Goal: Connect with others: Connect with other users

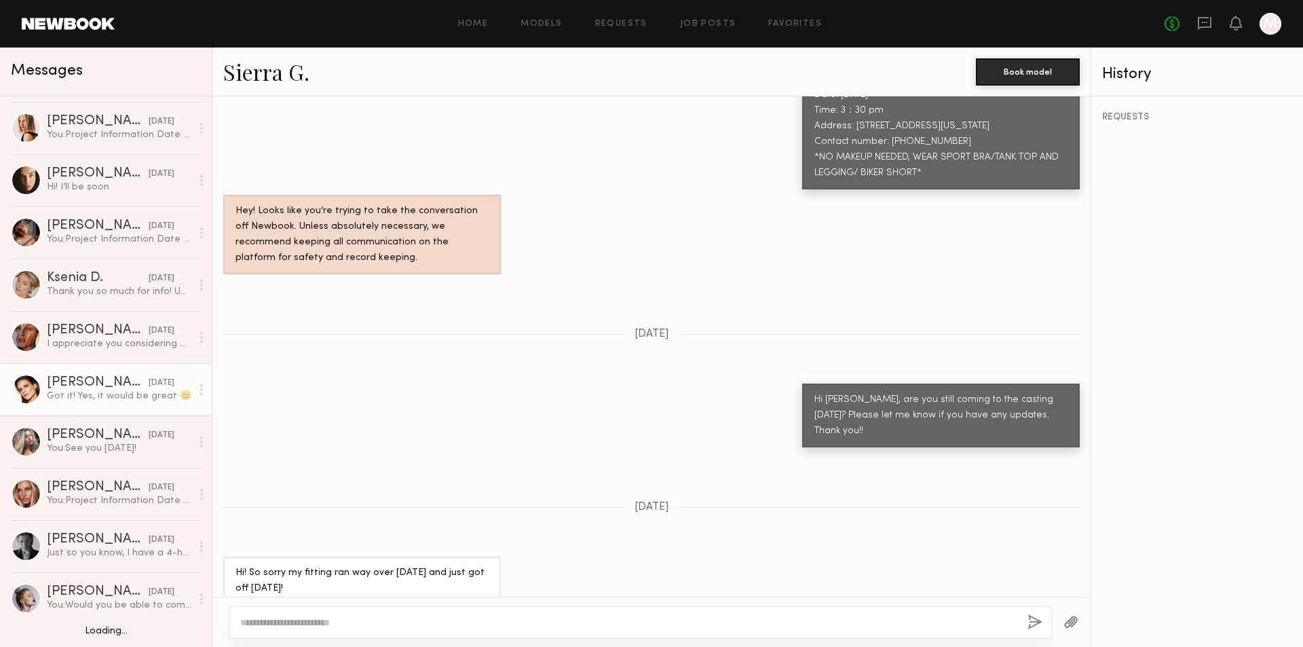
scroll to position [475, 0]
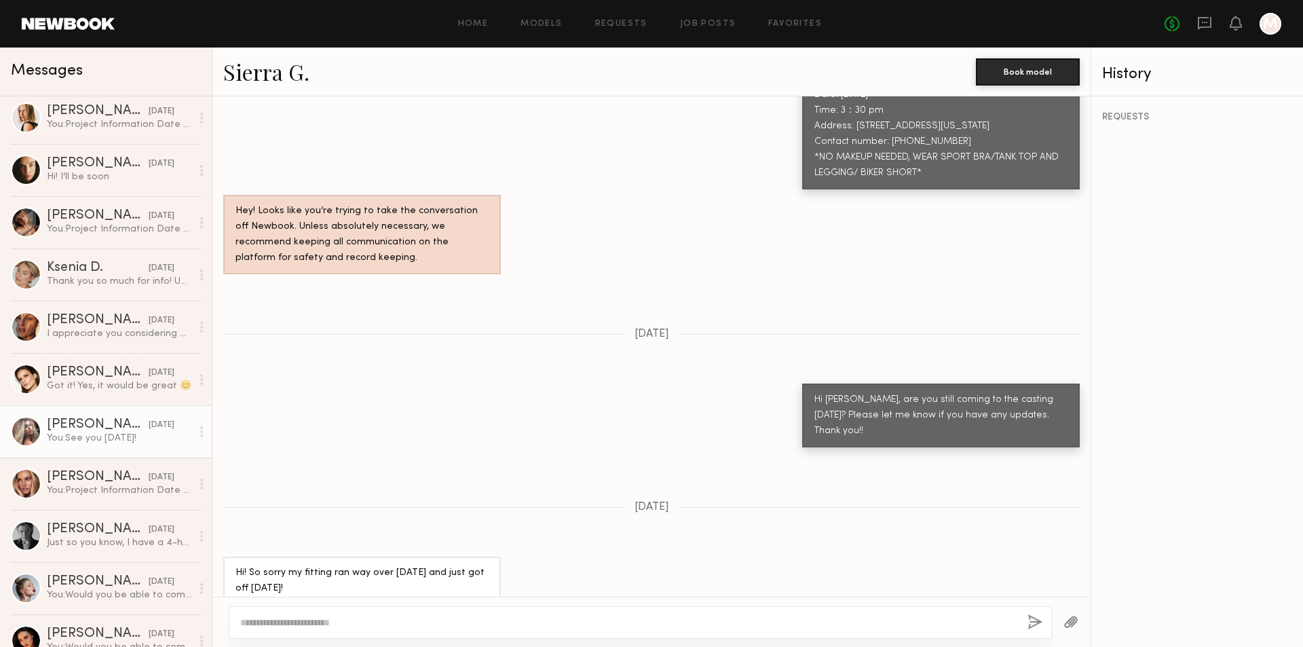
click at [103, 430] on div "Domonique N." at bounding box center [98, 425] width 102 height 14
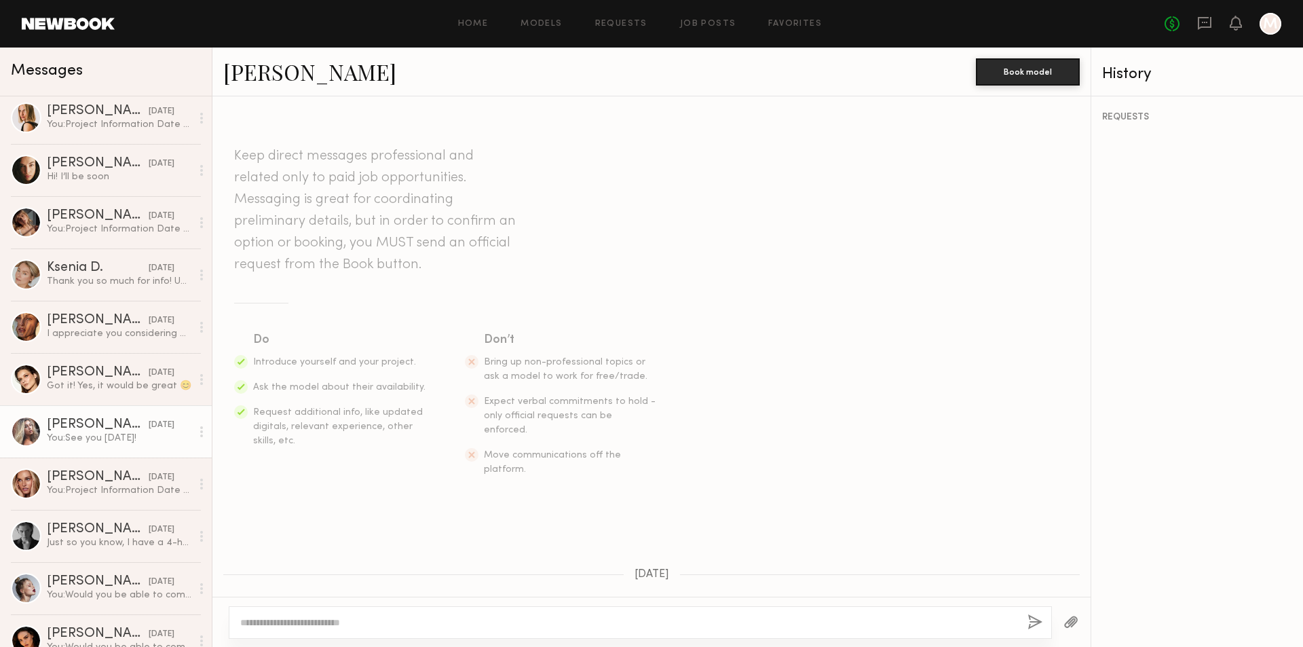
scroll to position [1374, 0]
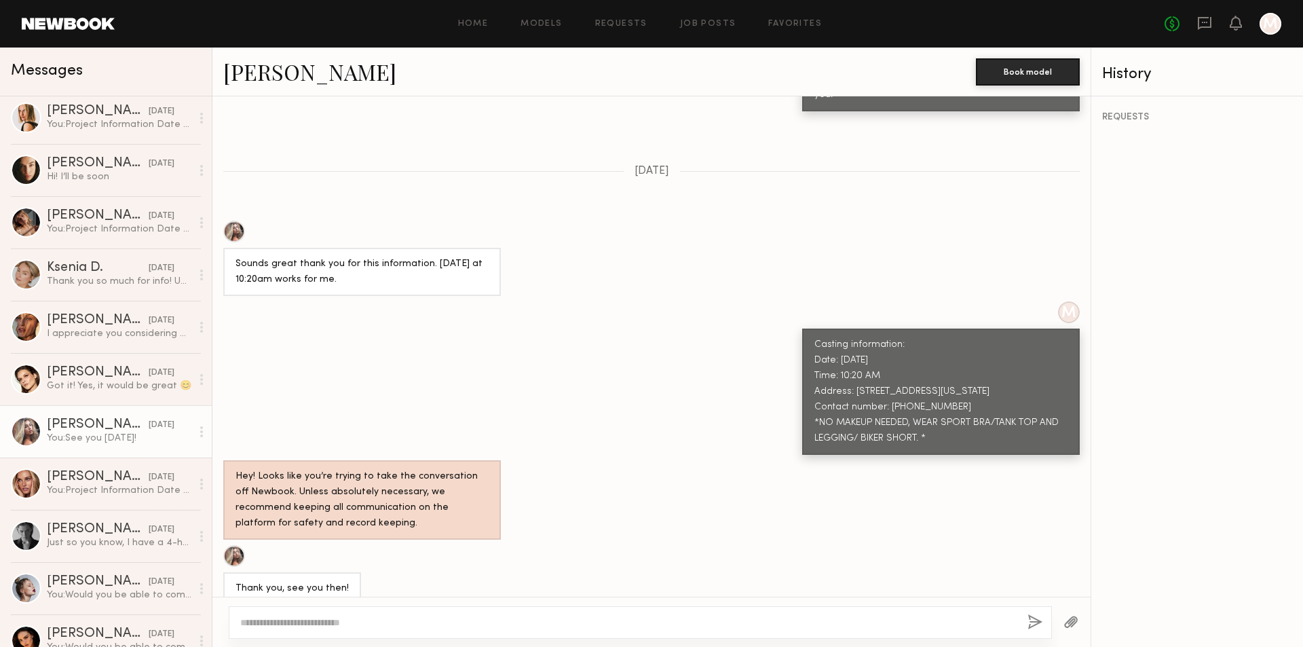
click at [301, 81] on link "Domonique N." at bounding box center [309, 71] width 173 height 29
click at [309, 73] on link "Domonique N." at bounding box center [309, 71] width 173 height 29
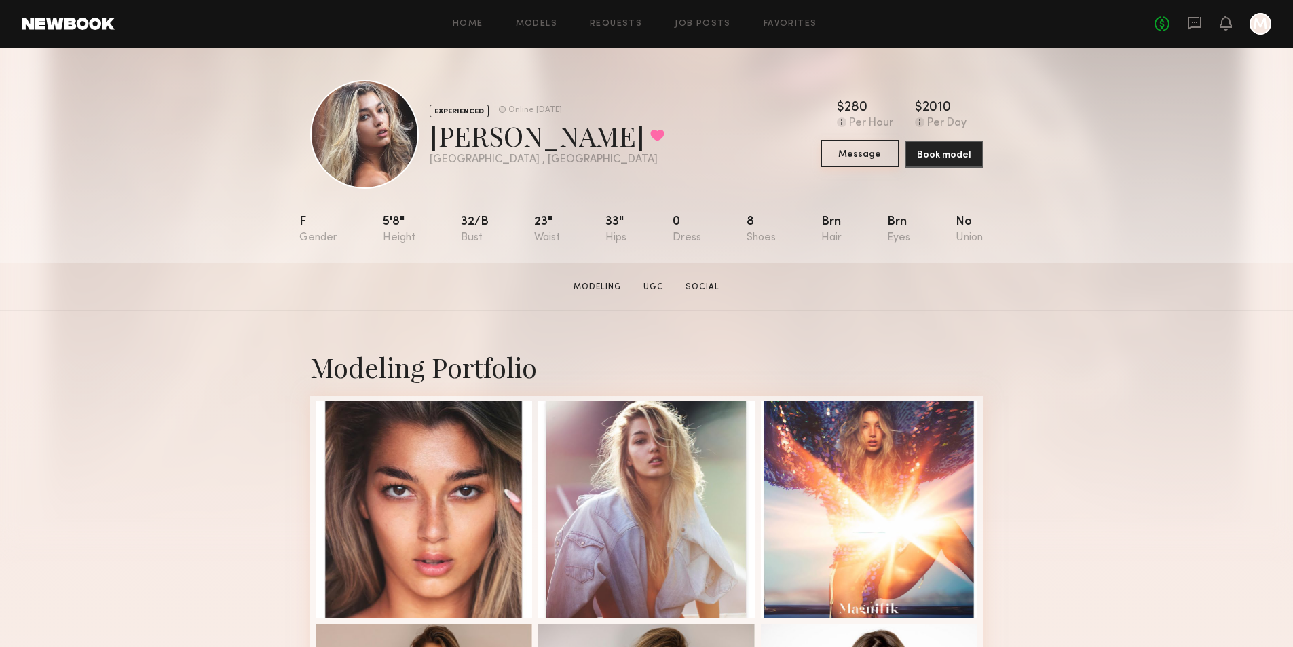
click at [866, 157] on button "Message" at bounding box center [860, 153] width 79 height 27
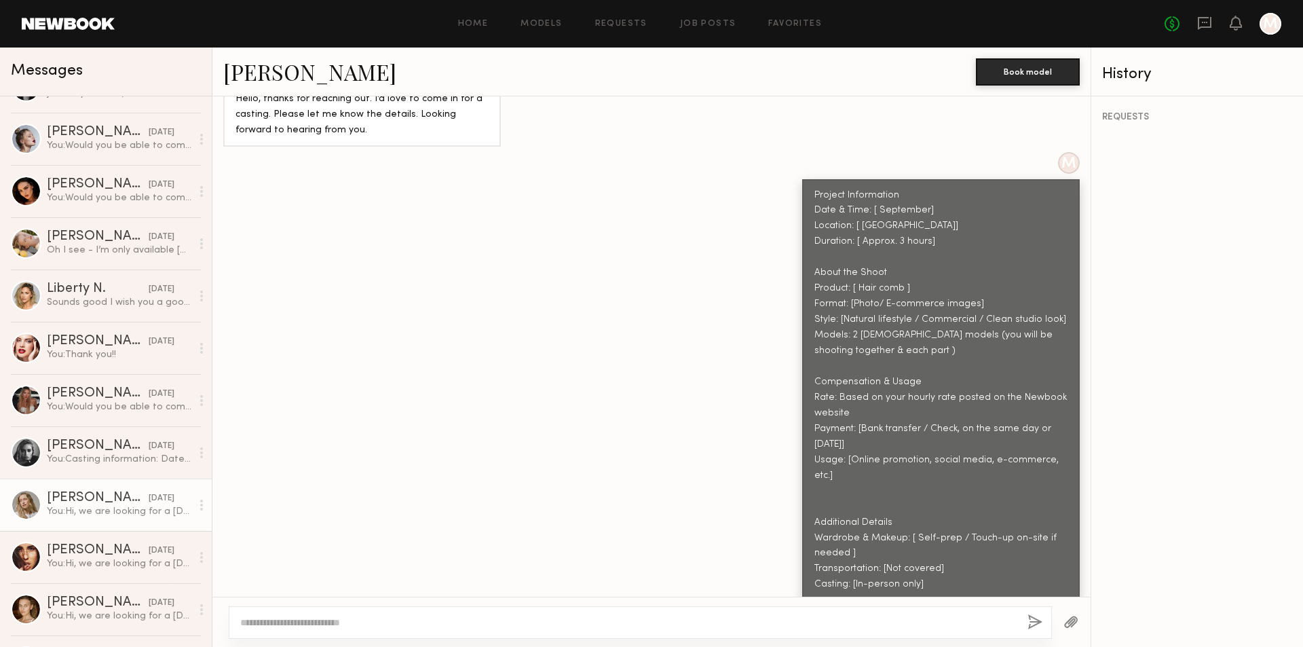
scroll to position [950, 0]
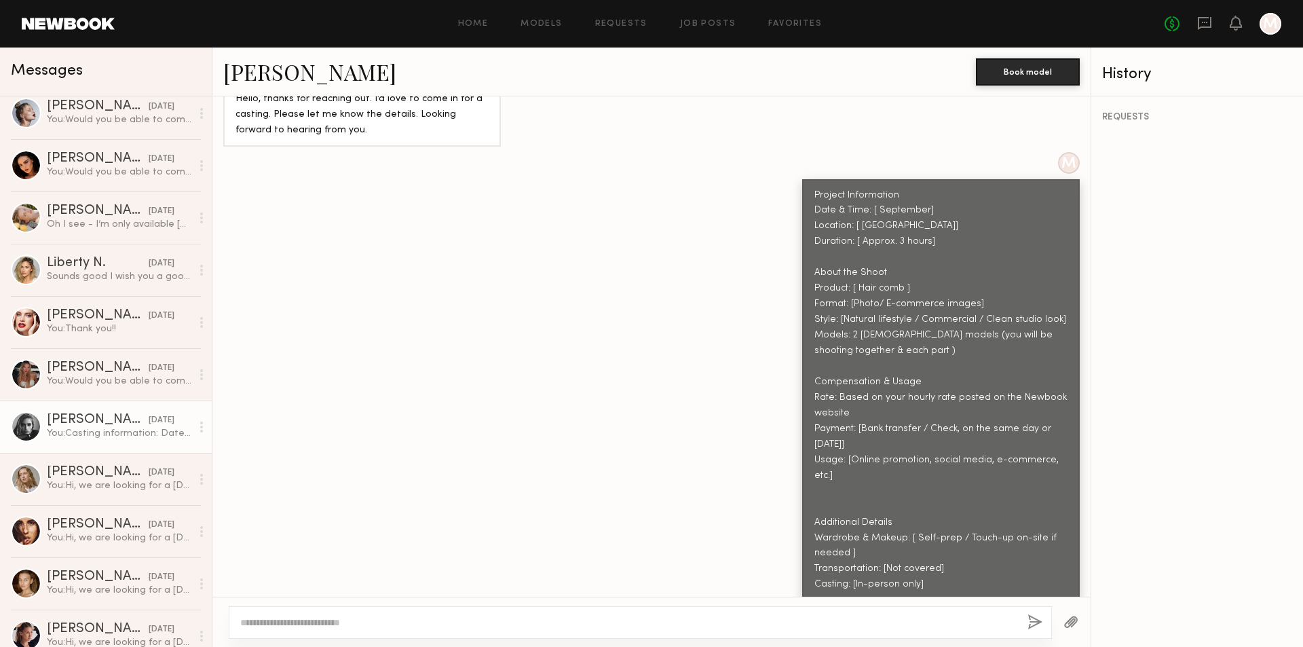
click at [99, 440] on div "You: Casting information: Date: 9/5/2025 Time: 10:50 AM Address: 150 E Colorado…" at bounding box center [119, 433] width 145 height 13
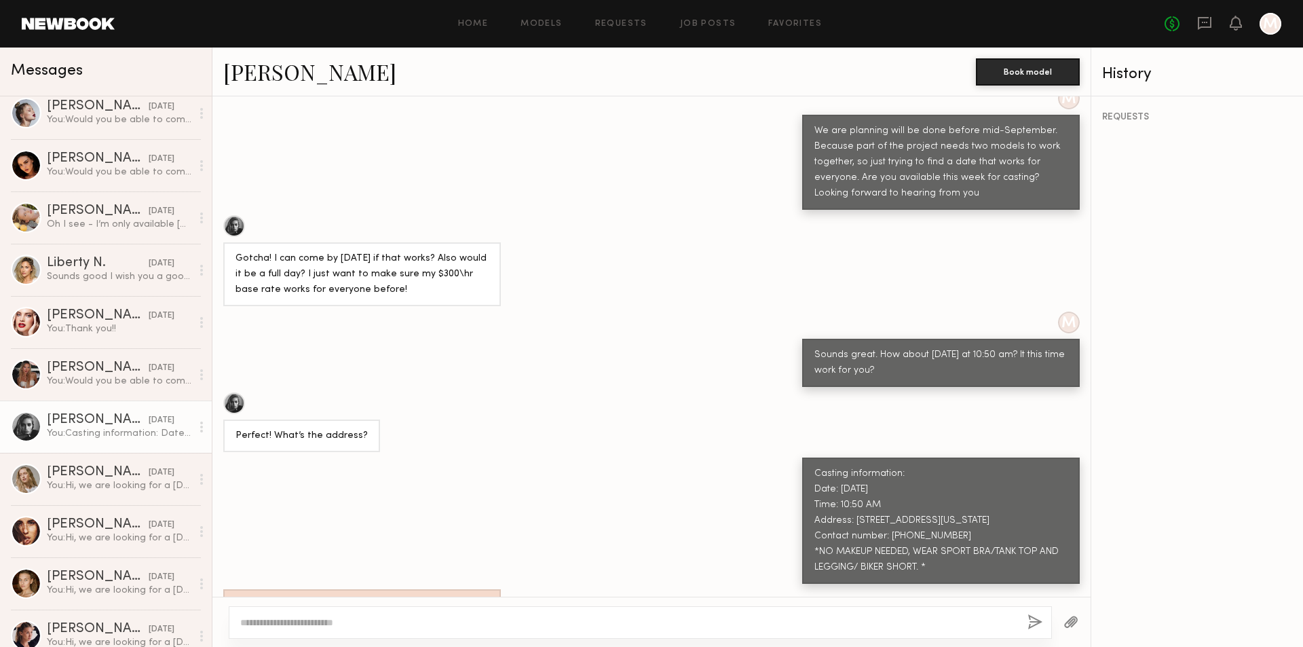
scroll to position [874, 0]
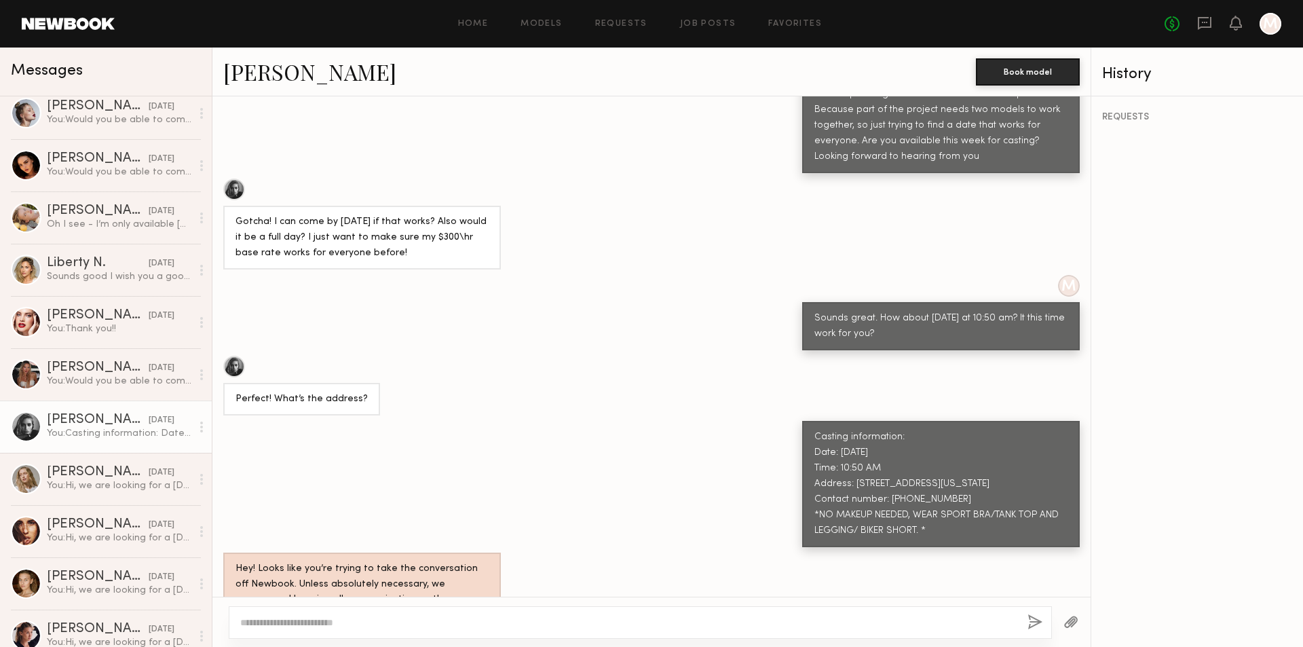
click at [280, 69] on link "Madison S." at bounding box center [309, 71] width 173 height 29
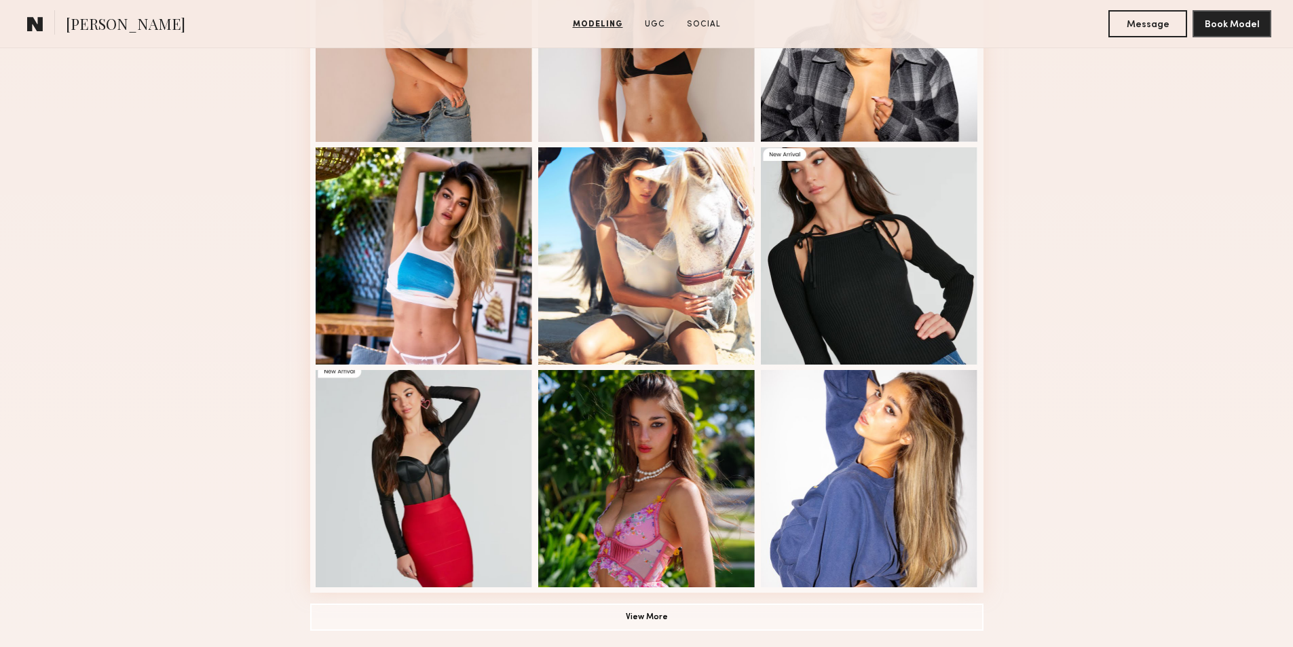
scroll to position [747, 0]
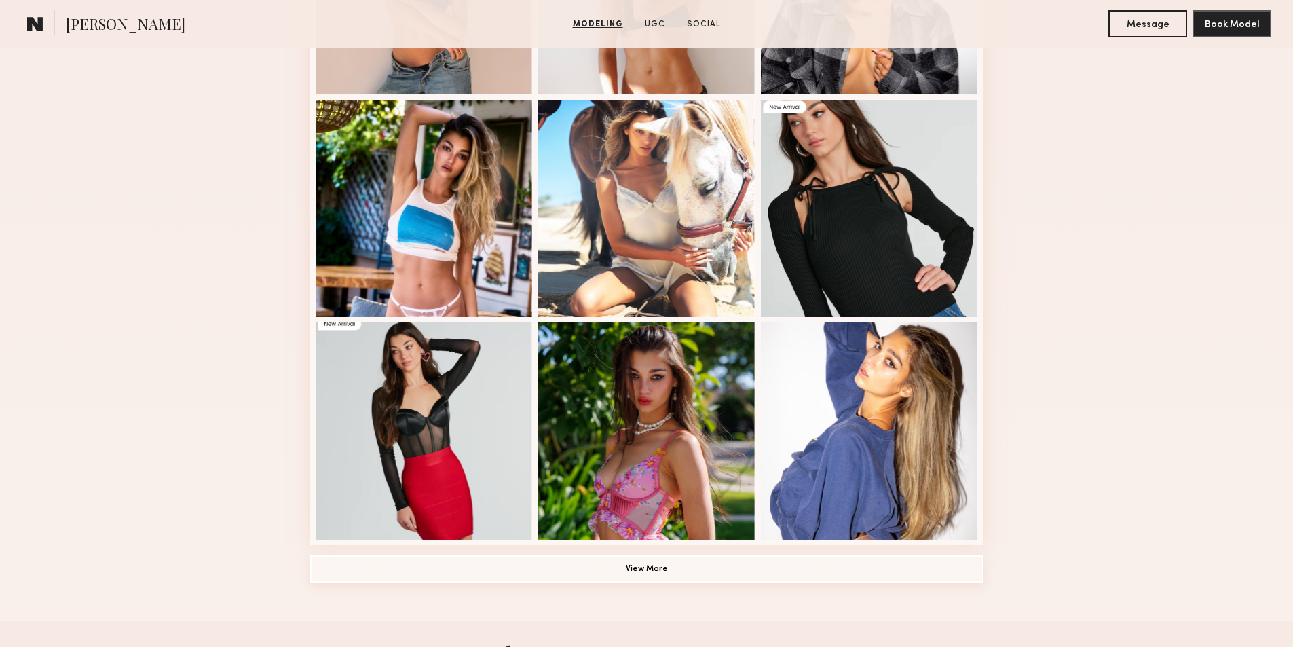
click at [640, 576] on button "View More" at bounding box center [646, 568] width 673 height 27
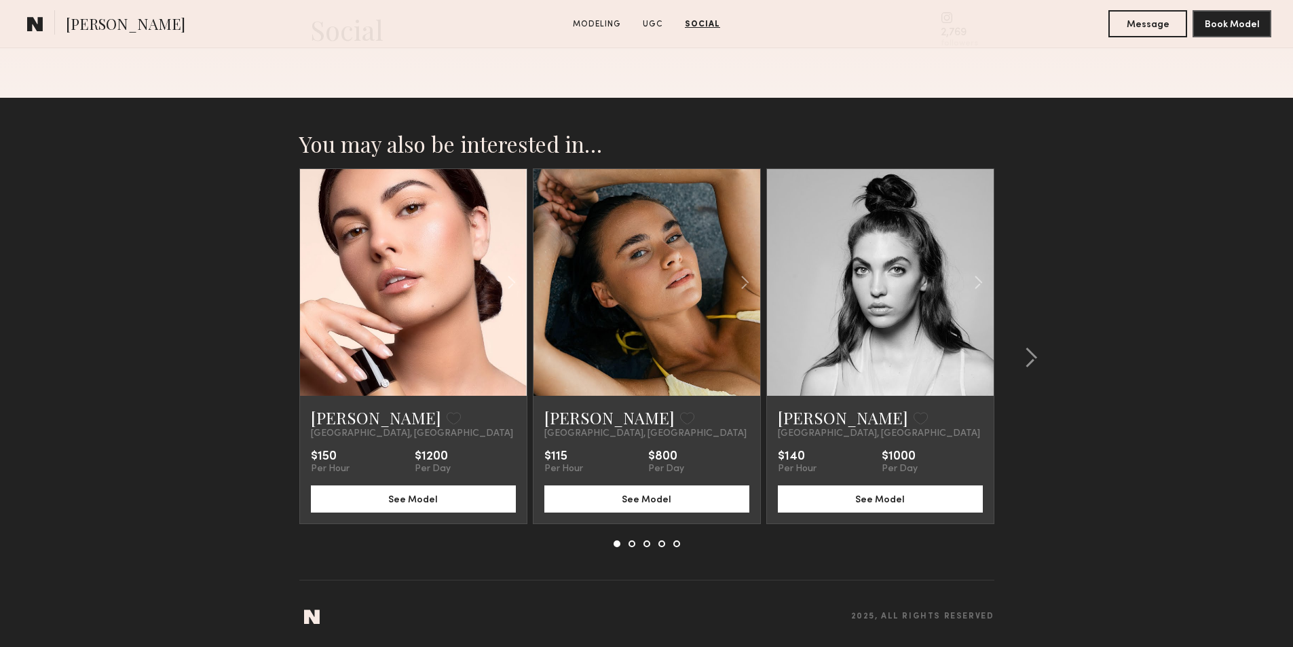
scroll to position [1978, 0]
